Goal: Task Accomplishment & Management: Use online tool/utility

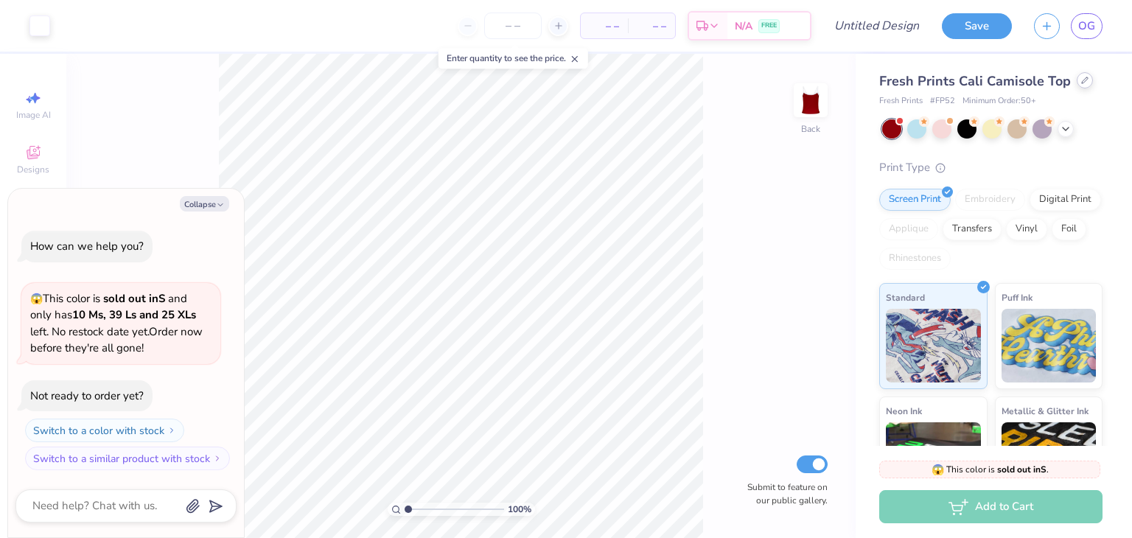
click at [1081, 80] on icon at bounding box center [1084, 80] width 7 height 7
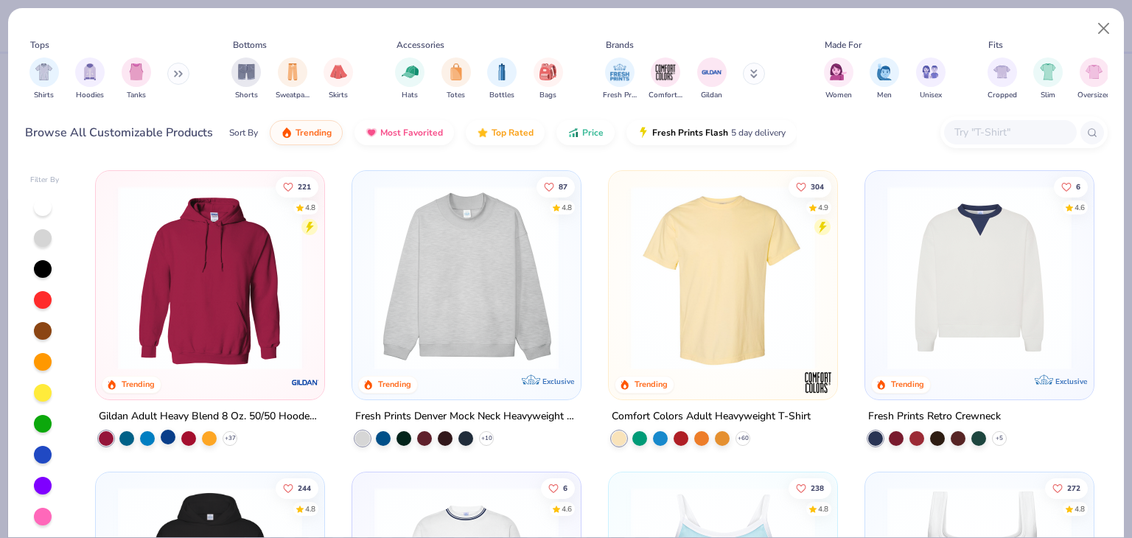
click at [161, 440] on div at bounding box center [168, 437] width 15 height 15
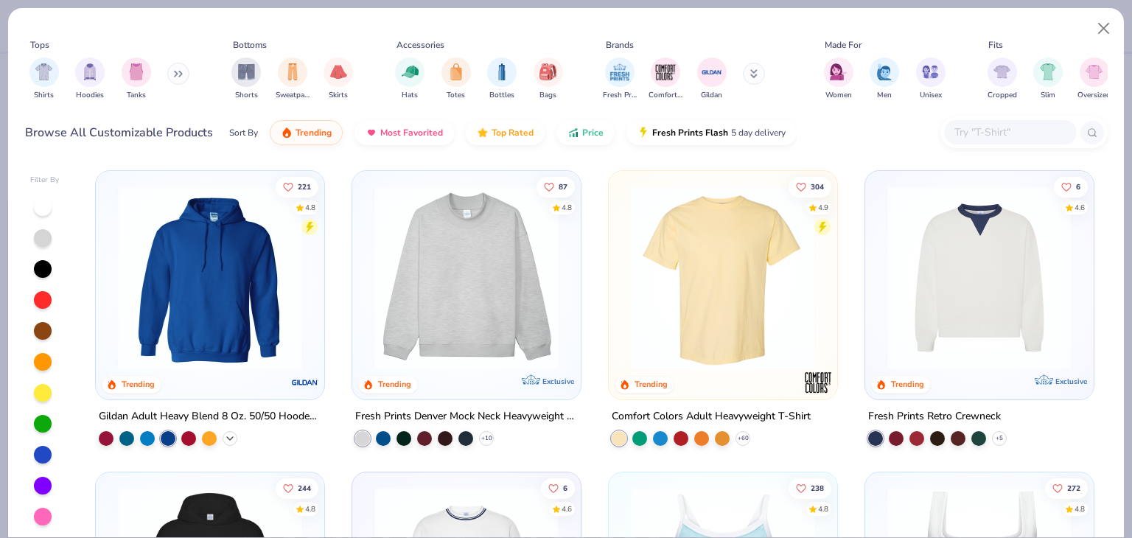
click at [227, 433] on icon at bounding box center [230, 439] width 12 height 12
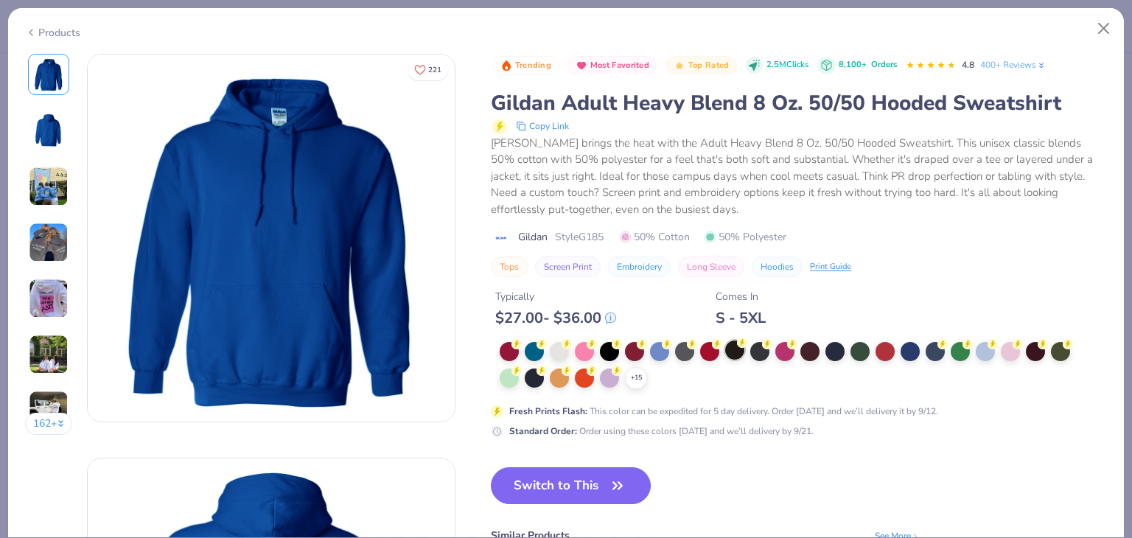
click at [732, 350] on div at bounding box center [734, 349] width 19 height 19
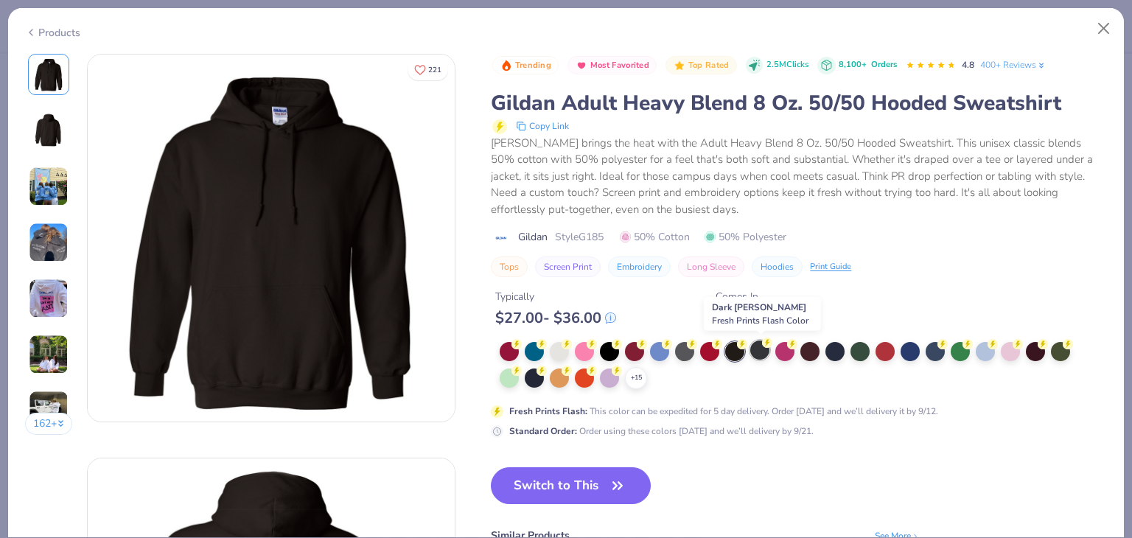
click at [756, 352] on div at bounding box center [759, 349] width 19 height 19
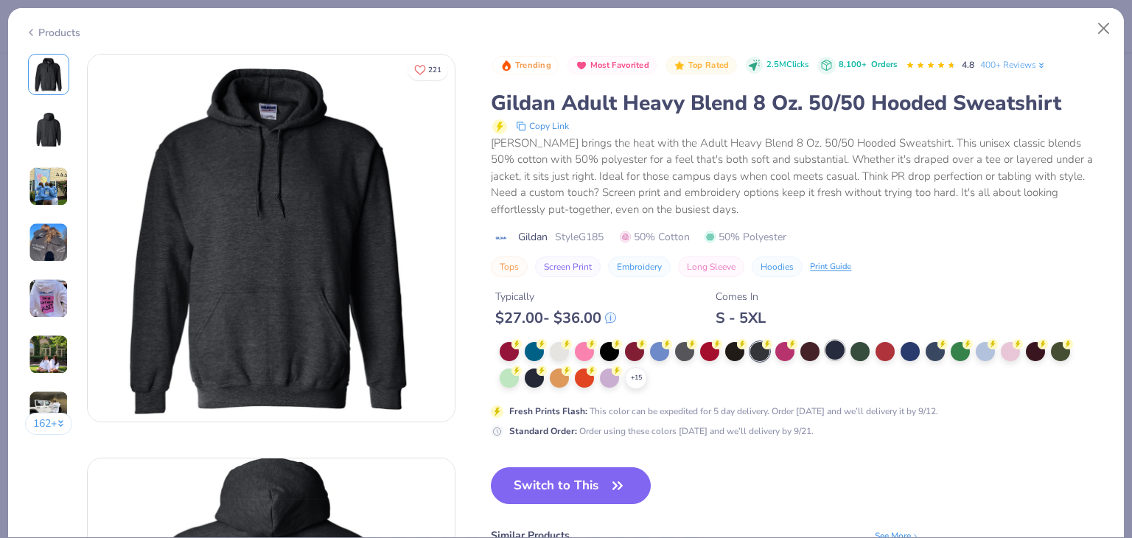
click at [834, 353] on div at bounding box center [834, 349] width 19 height 19
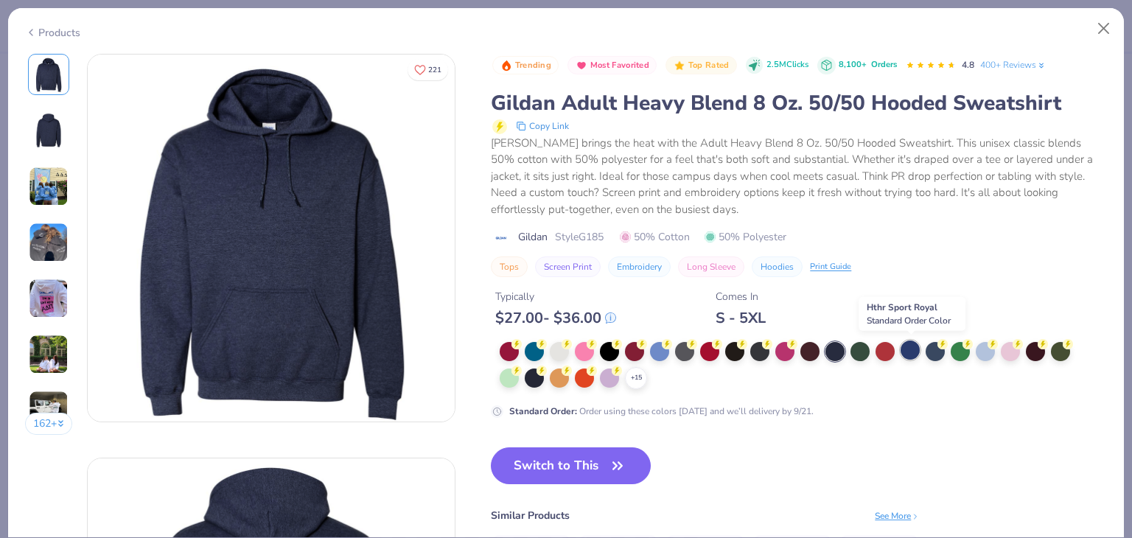
click at [910, 357] on div at bounding box center [910, 349] width 19 height 19
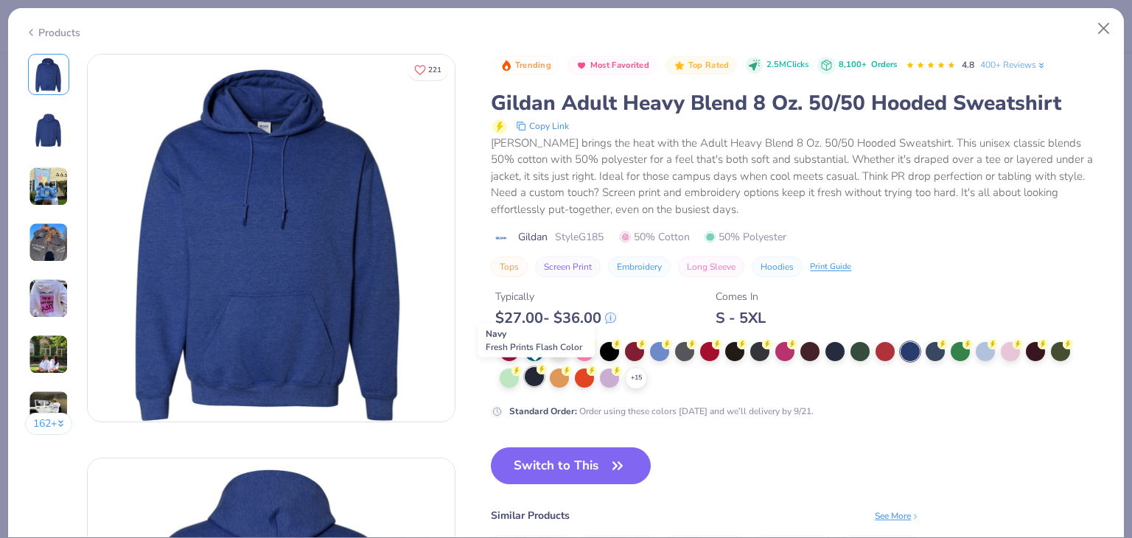
click at [539, 376] on div at bounding box center [534, 376] width 19 height 19
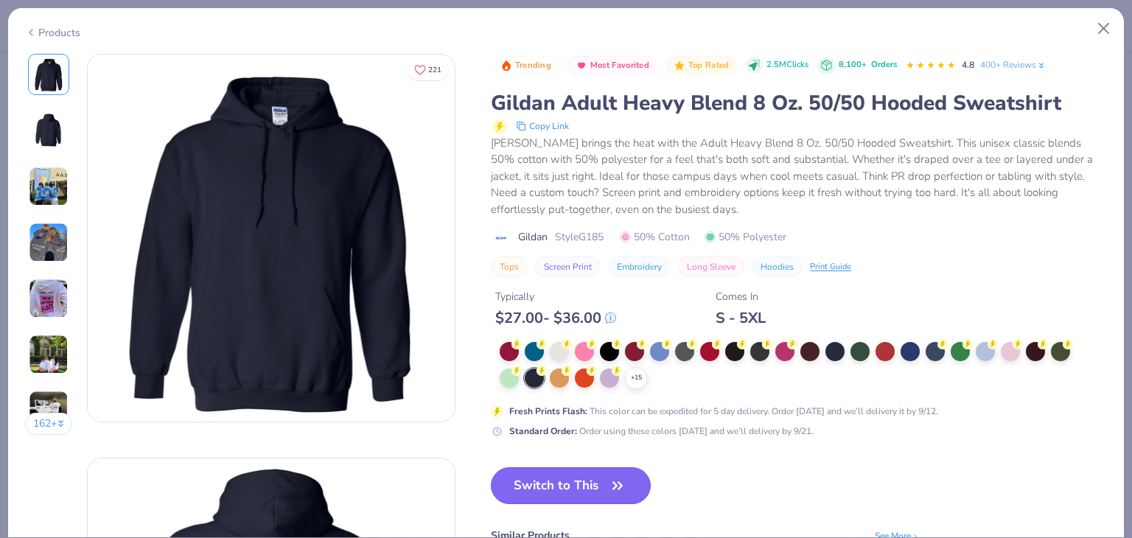
click at [559, 496] on button "Switch to This" at bounding box center [571, 485] width 160 height 37
type textarea "x"
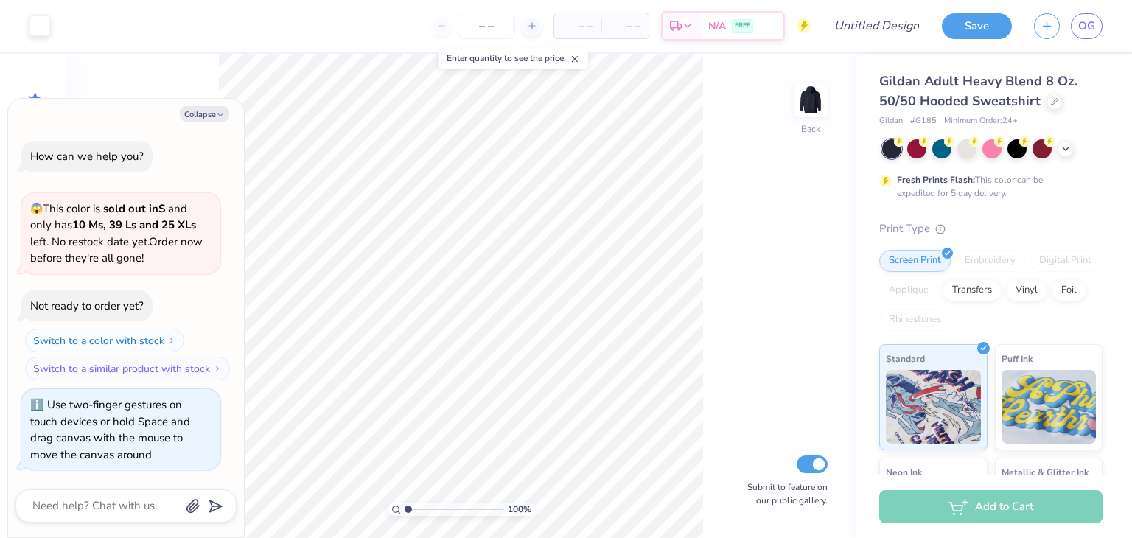
type input "1.0017749785703"
type textarea "x"
type input "1.00189964655371"
click at [221, 111] on icon "button" at bounding box center [220, 115] width 9 height 9
type textarea "x"
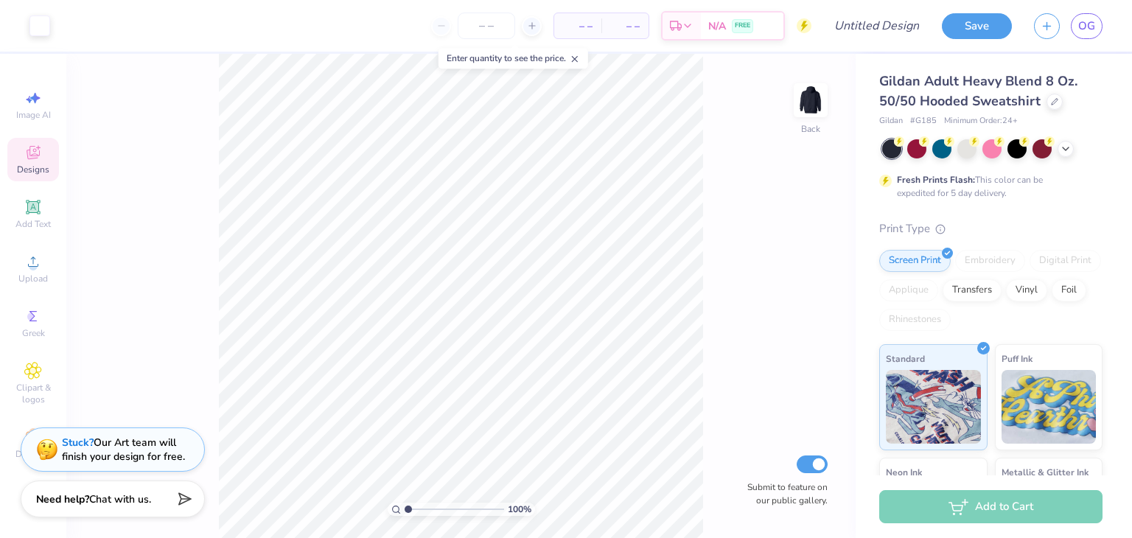
click at [38, 152] on icon at bounding box center [33, 153] width 18 height 18
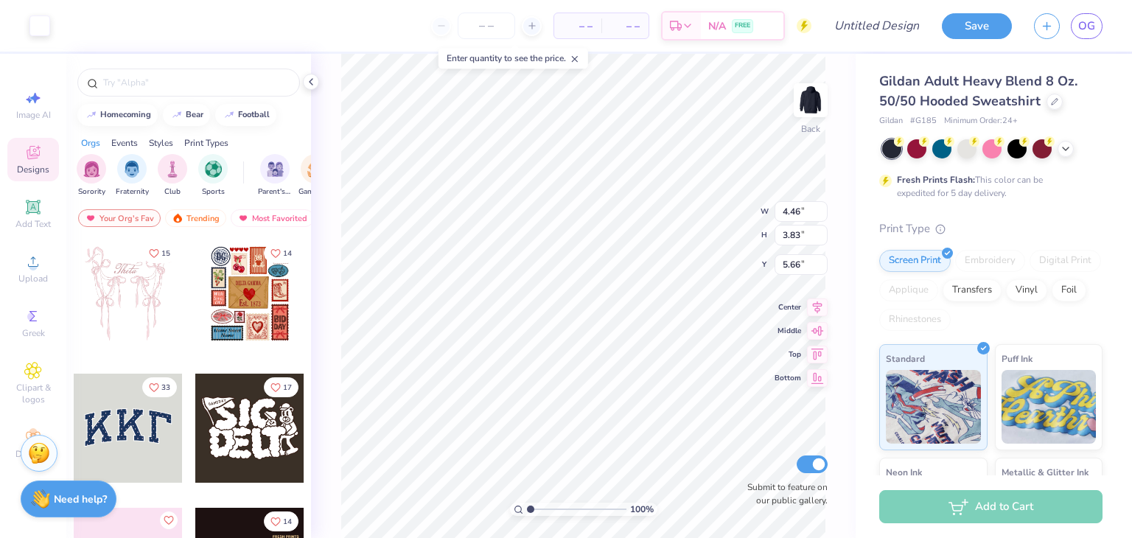
type input "1.00189964655371"
type input "4.25"
type input "1.00189964655371"
type input "1.80"
type input "1.00189964655371"
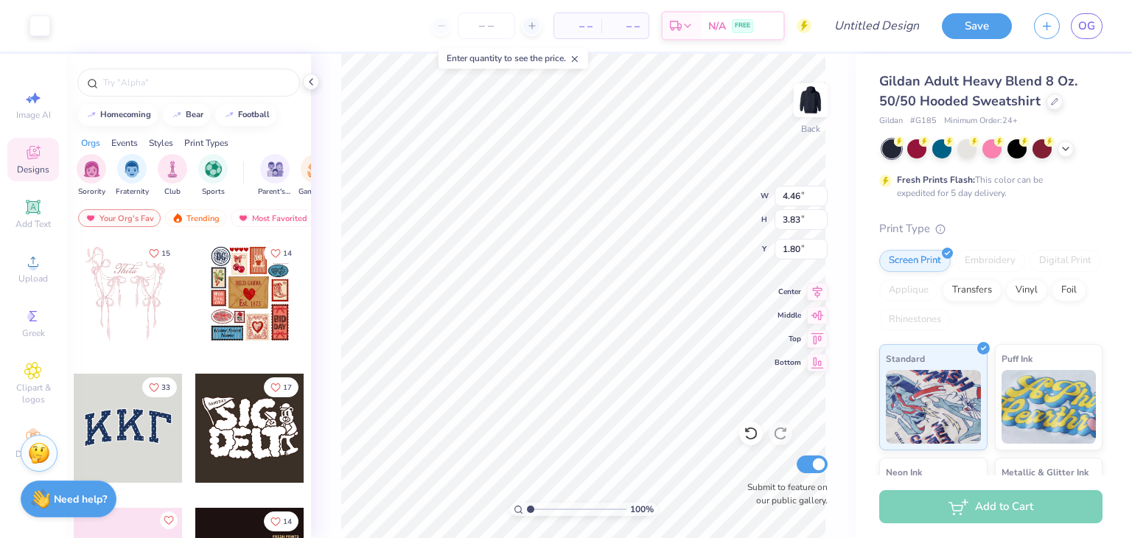
type input "3.00"
type input "1.00189964655371"
type input "3.42"
type input "1.00189964655371"
type input "1.26"
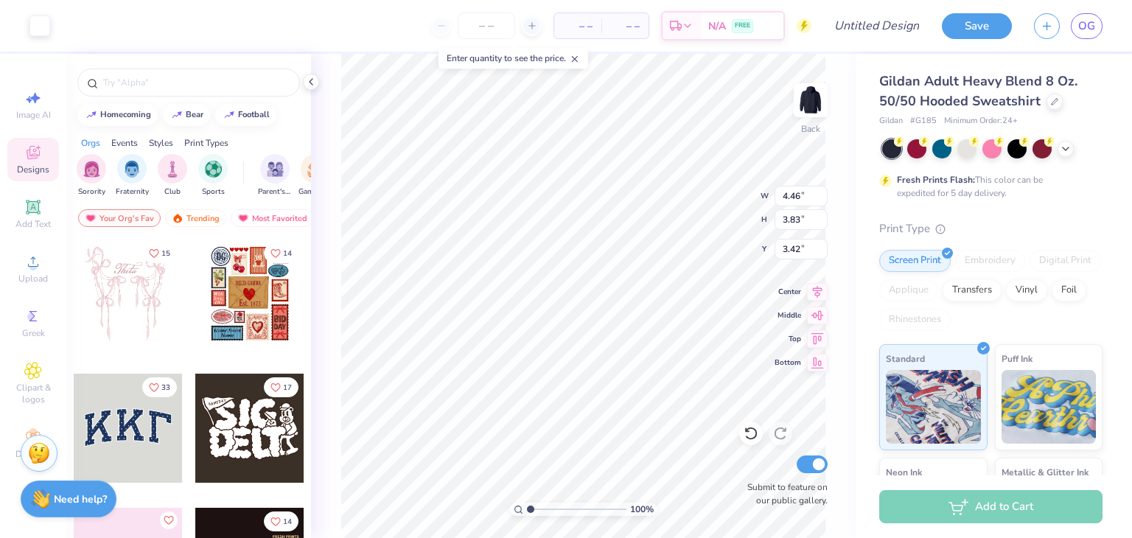
type input "1.16"
type input "4.61"
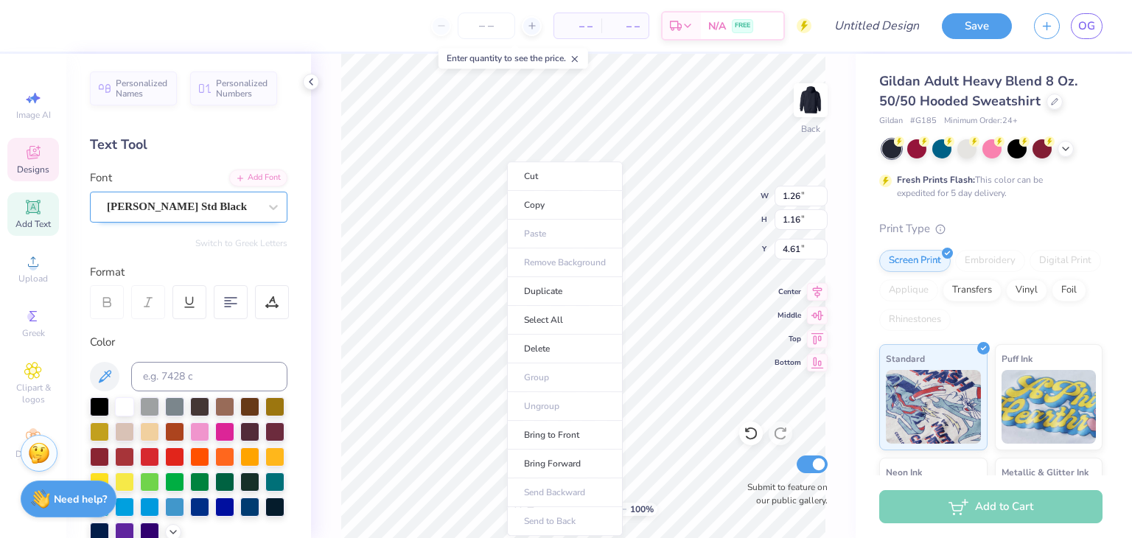
click at [189, 203] on div "[PERSON_NAME] Std Black" at bounding box center [182, 206] width 155 height 23
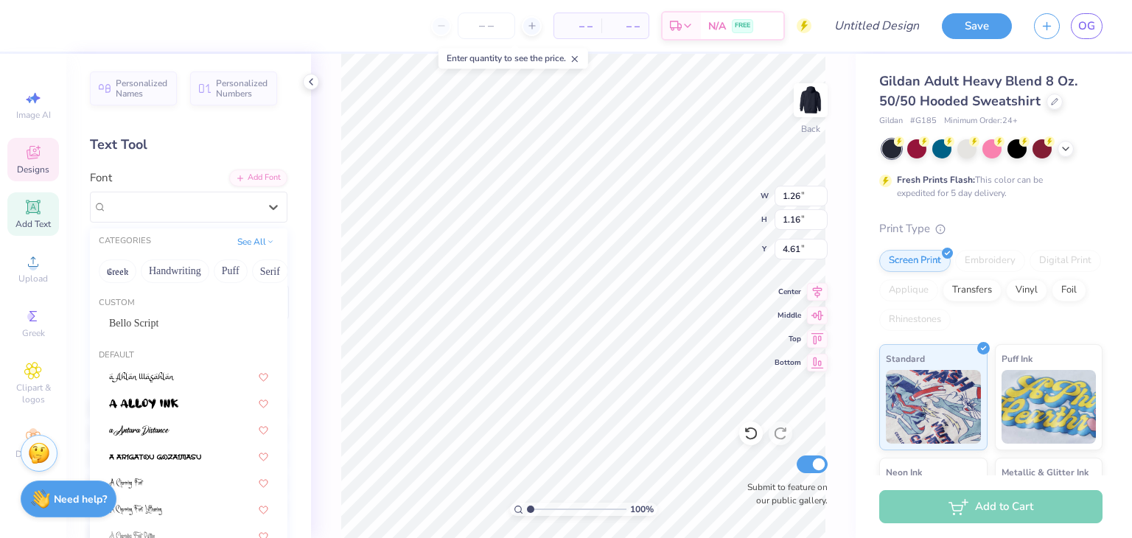
click at [165, 155] on div "Personalized Names Personalized Numbers Text Tool Add Font Font option [PERSON_…" at bounding box center [188, 296] width 245 height 484
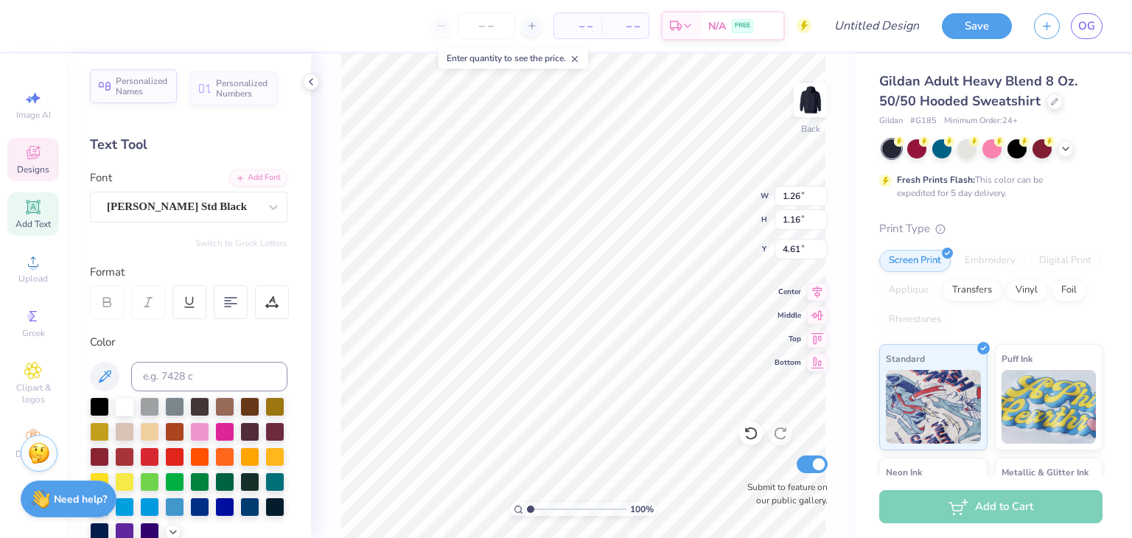
click at [148, 77] on span "Personalized Names" at bounding box center [142, 86] width 52 height 21
type input "1.00189964655371"
type input "12.43"
type input "2.00"
type input "6.25"
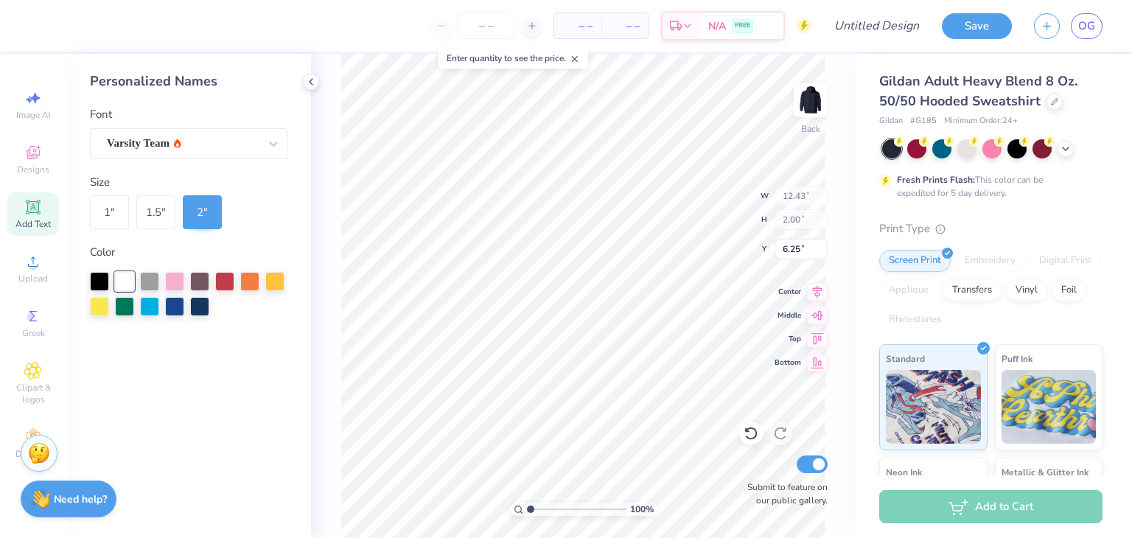
type input "1.00189964655371"
